Goal: Task Accomplishment & Management: Manage account settings

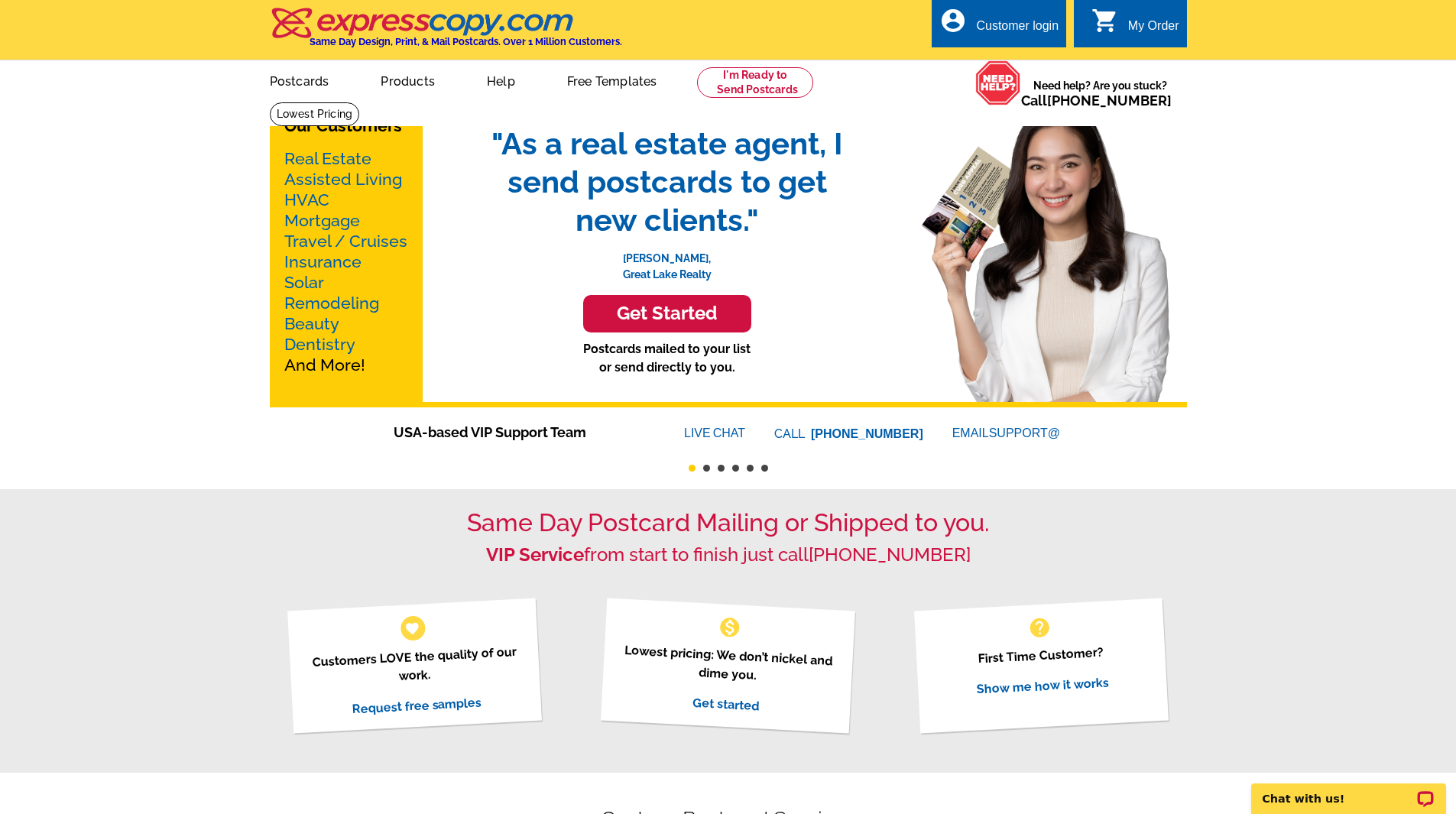
click at [1004, 29] on div "Customer login" at bounding box center [1018, 29] width 82 height 21
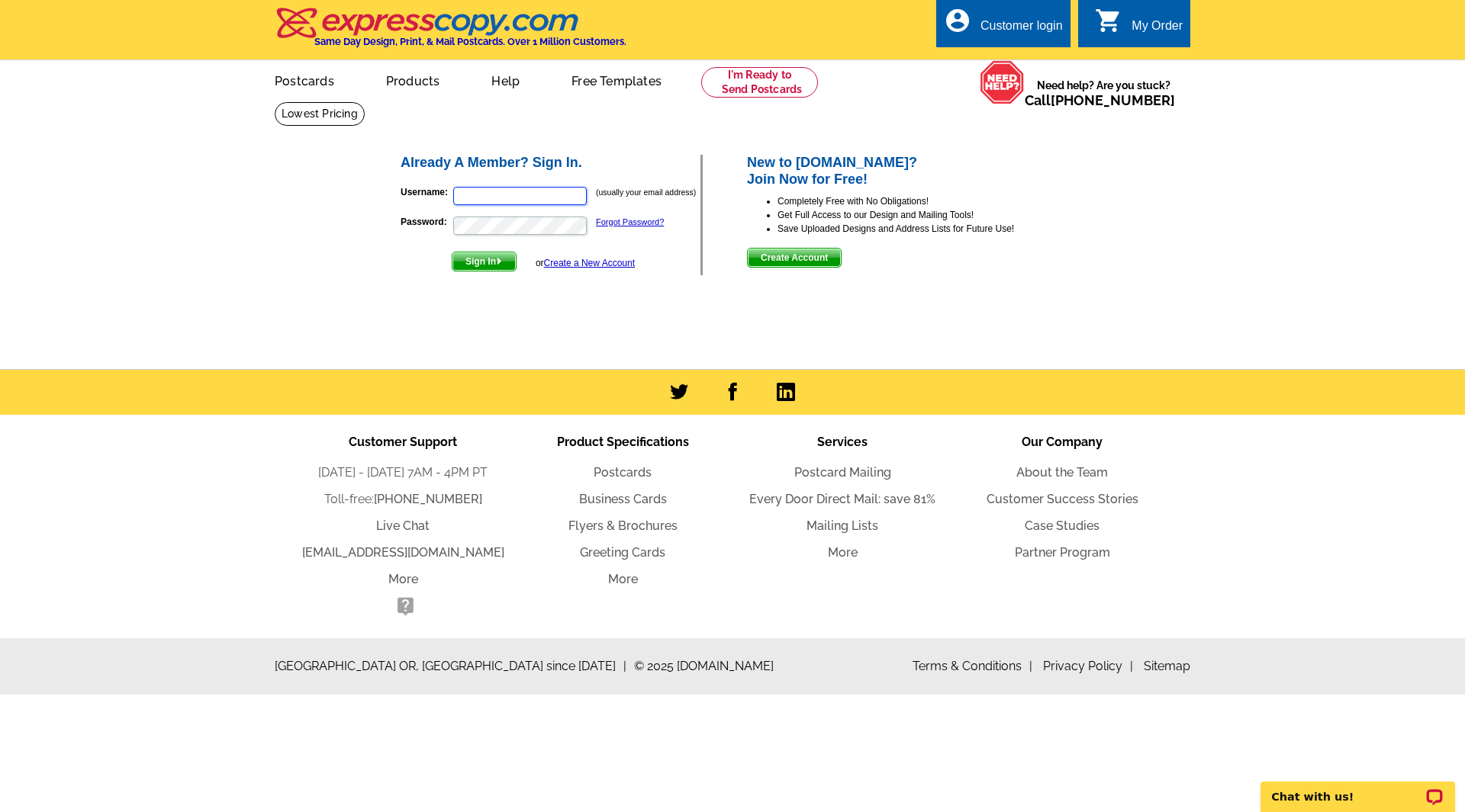
type input "[EMAIL_ADDRESS][DOMAIN_NAME]"
click at [470, 265] on span "Sign In" at bounding box center [484, 262] width 63 height 18
